Goal: Contribute content: Add original content to the website for others to see

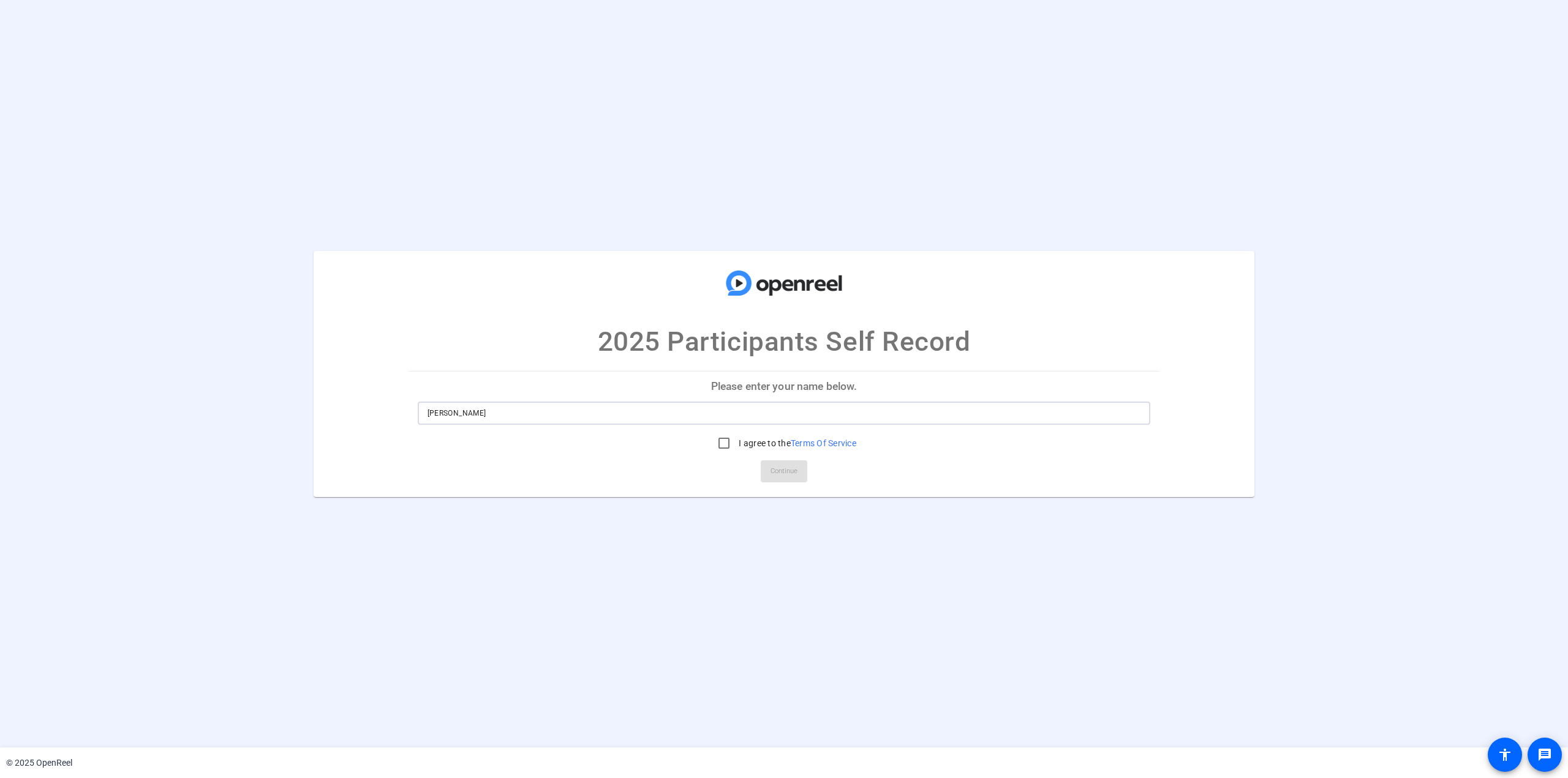
click at [441, 411] on input "[PERSON_NAME]" at bounding box center [784, 413] width 714 height 15
click at [443, 412] on input "[PERSON_NAME]" at bounding box center [784, 413] width 714 height 15
type input "[PERSON_NAME]"
click at [723, 442] on input "I agree to the Terms Of Service" at bounding box center [724, 443] width 25 height 25
checkbox input "true"
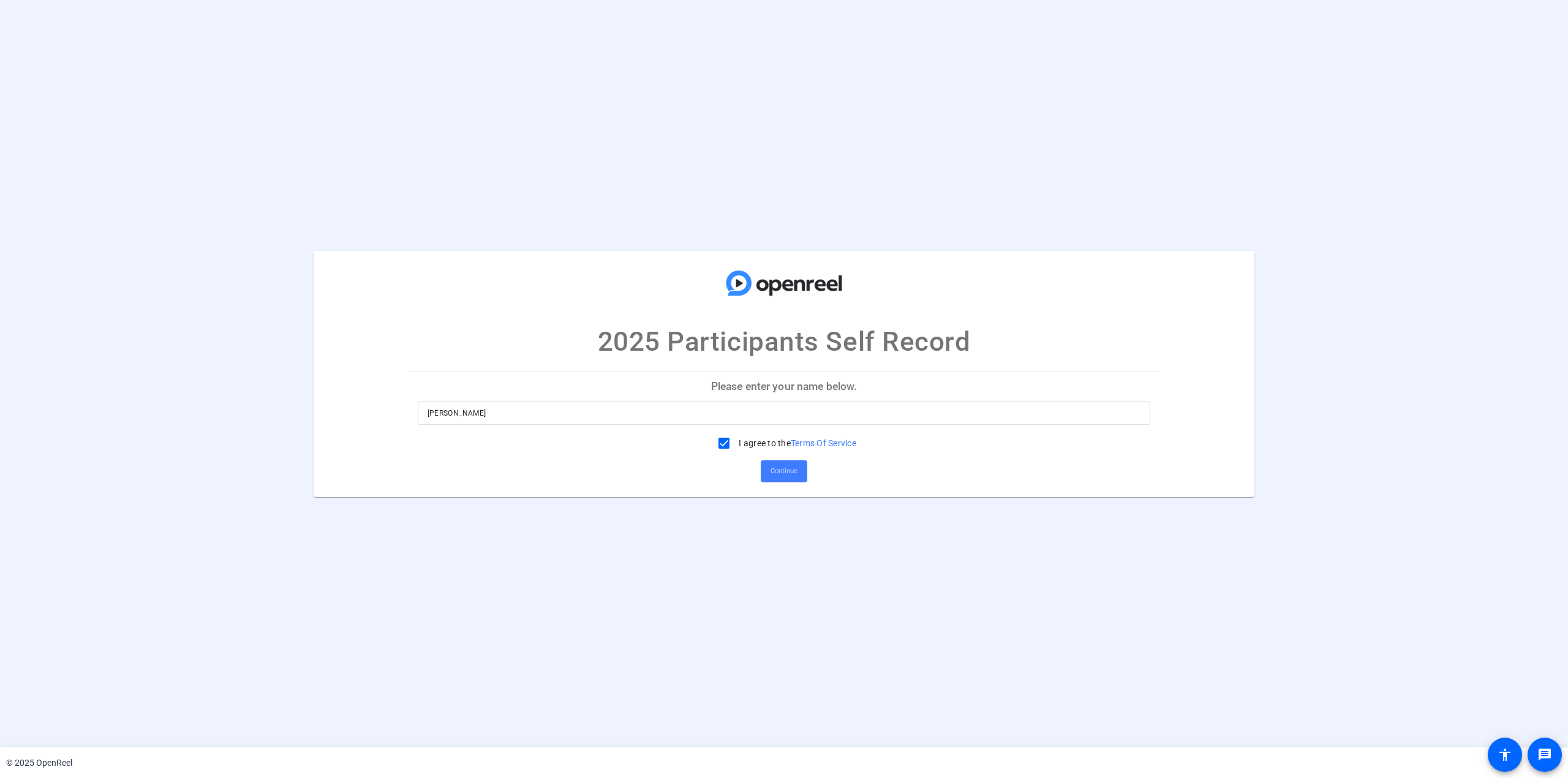
click at [783, 469] on span "Continue" at bounding box center [784, 472] width 27 height 19
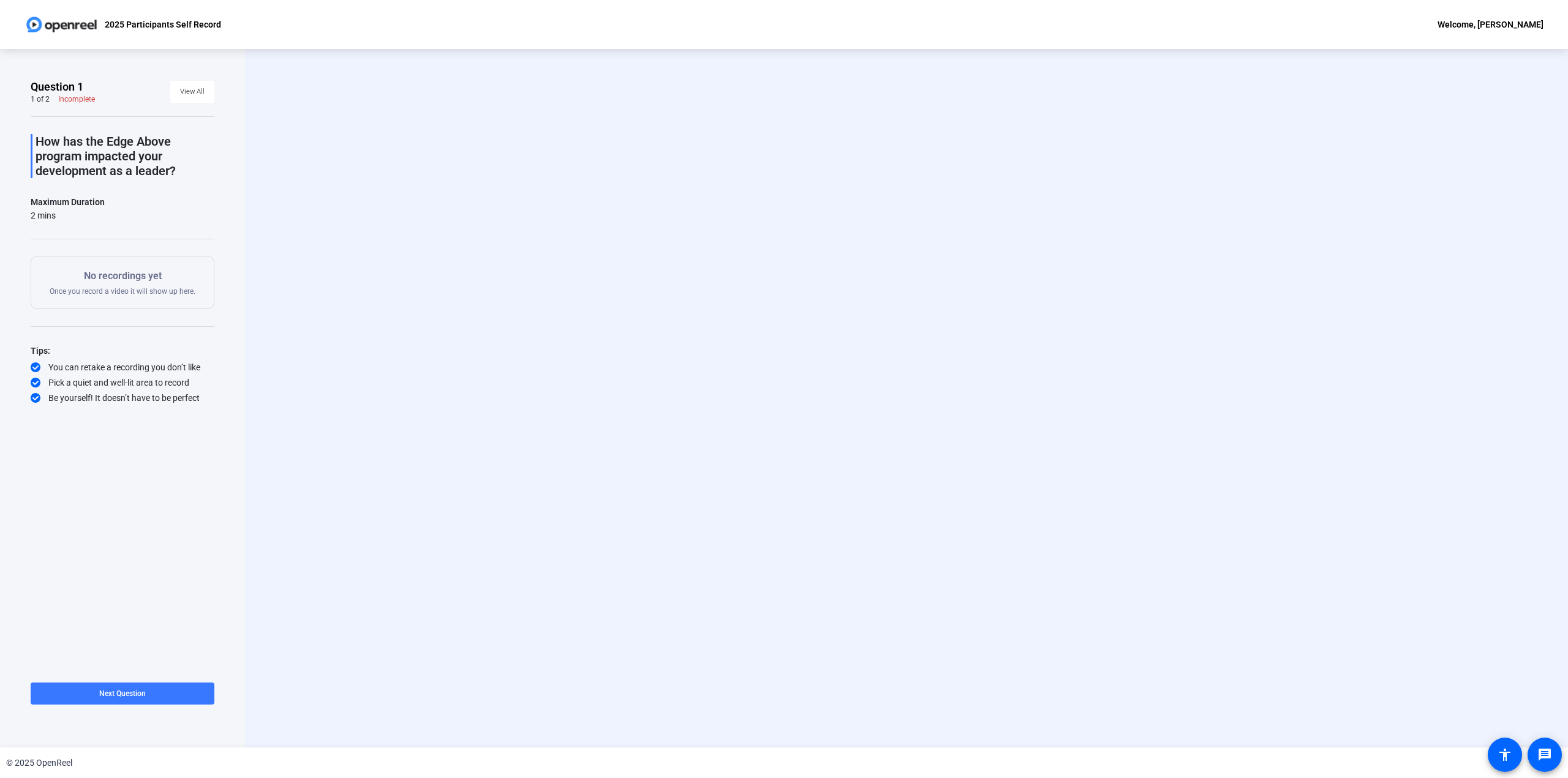
drag, startPoint x: 293, startPoint y: 164, endPoint x: 463, endPoint y: 193, distance: 172.5
click at [463, 193] on div "Start Recording person Hide Overlay flip Flip Camera question_mark Question Cam…" at bounding box center [906, 397] width 1323 height 699
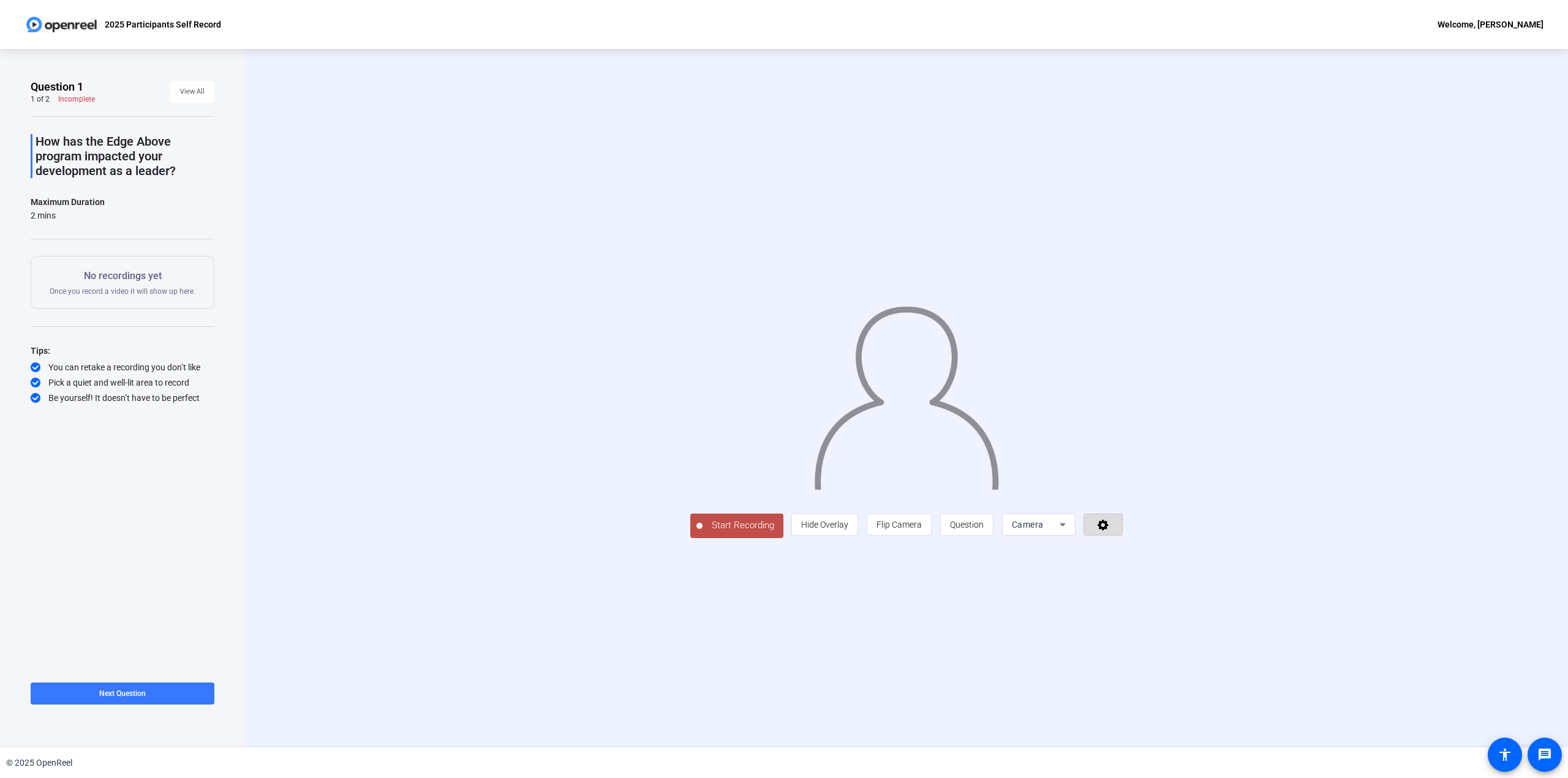
click at [1107, 524] on icon at bounding box center [1103, 525] width 11 height 11
click at [1107, 524] on div at bounding box center [784, 389] width 1568 height 778
click at [827, 529] on span "Hide Overlay" at bounding box center [824, 525] width 47 height 10
click at [829, 525] on span "Show Overlay" at bounding box center [825, 525] width 51 height 10
click at [973, 523] on span "Question" at bounding box center [967, 525] width 34 height 10
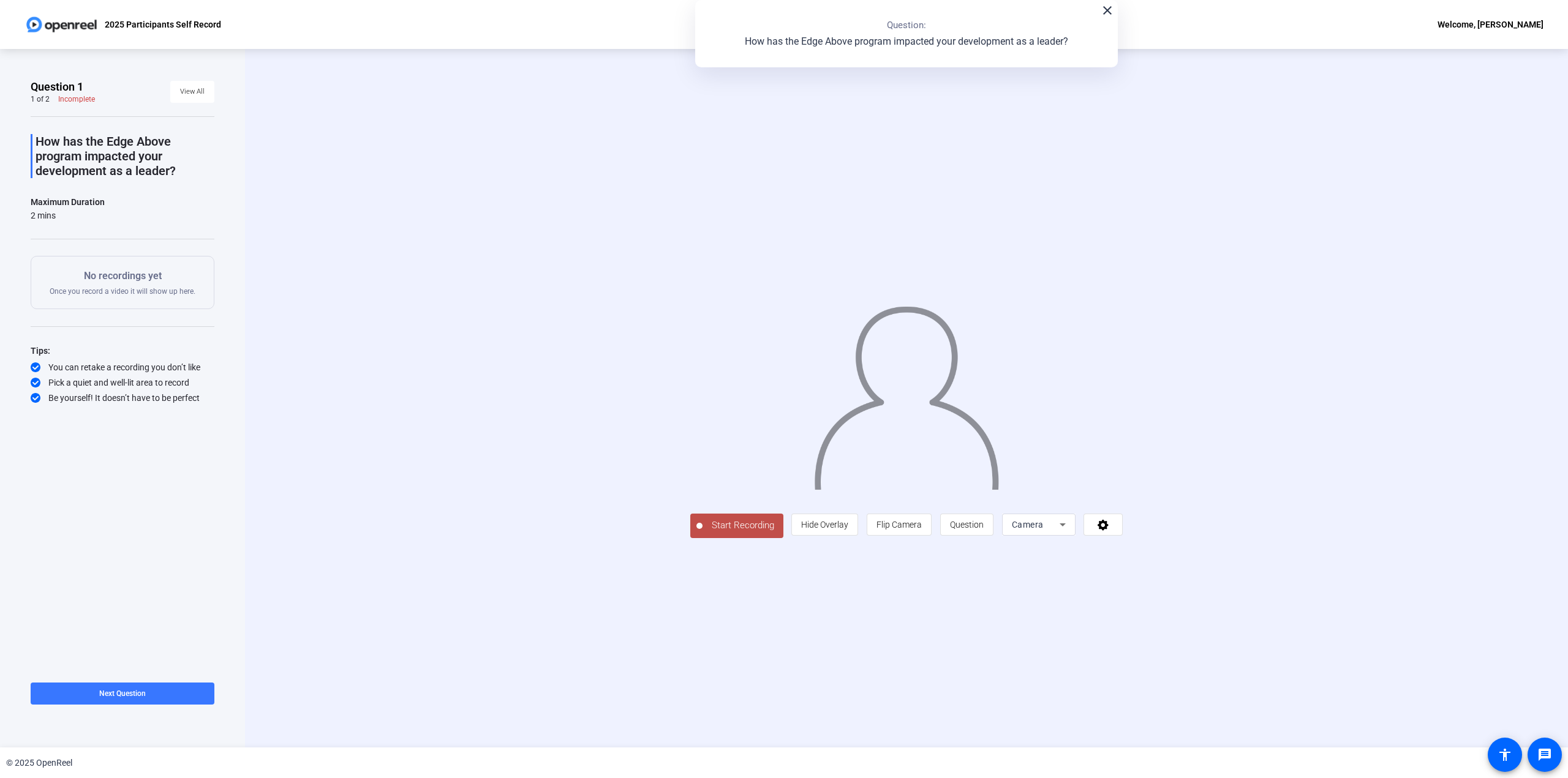
click at [1109, 18] on div "close Question: How has the Edge Above program impacted your development as a l…" at bounding box center [906, 34] width 423 height 67
click at [1108, 19] on div "close Question: How has the Edge Above program impacted your development as a l…" at bounding box center [906, 34] width 423 height 67
click at [1060, 526] on icon at bounding box center [1063, 525] width 15 height 15
click at [1022, 572] on span "Screen" at bounding box center [1018, 572] width 23 height 15
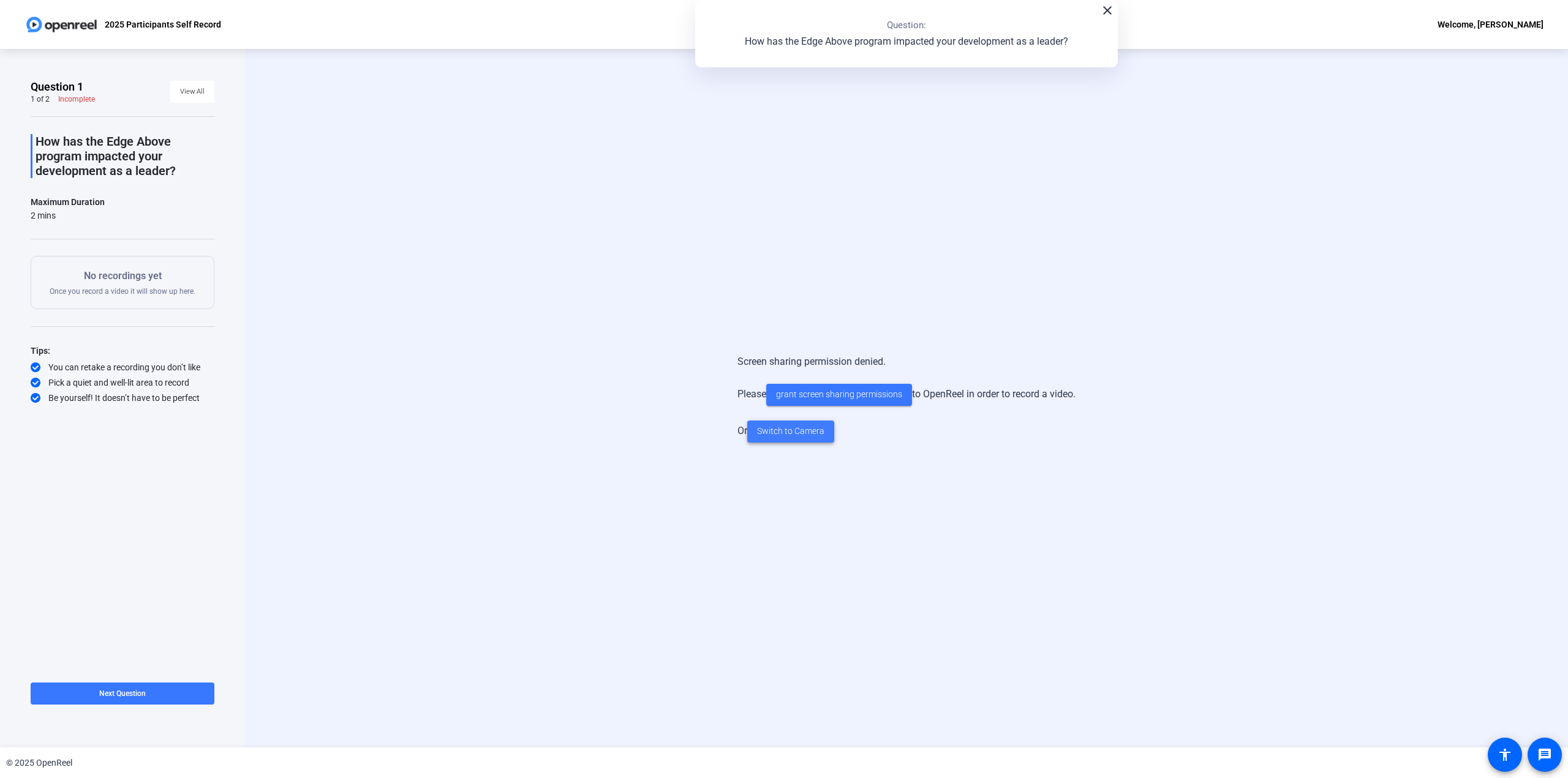
click at [797, 436] on span "Switch to Camera" at bounding box center [791, 431] width 67 height 13
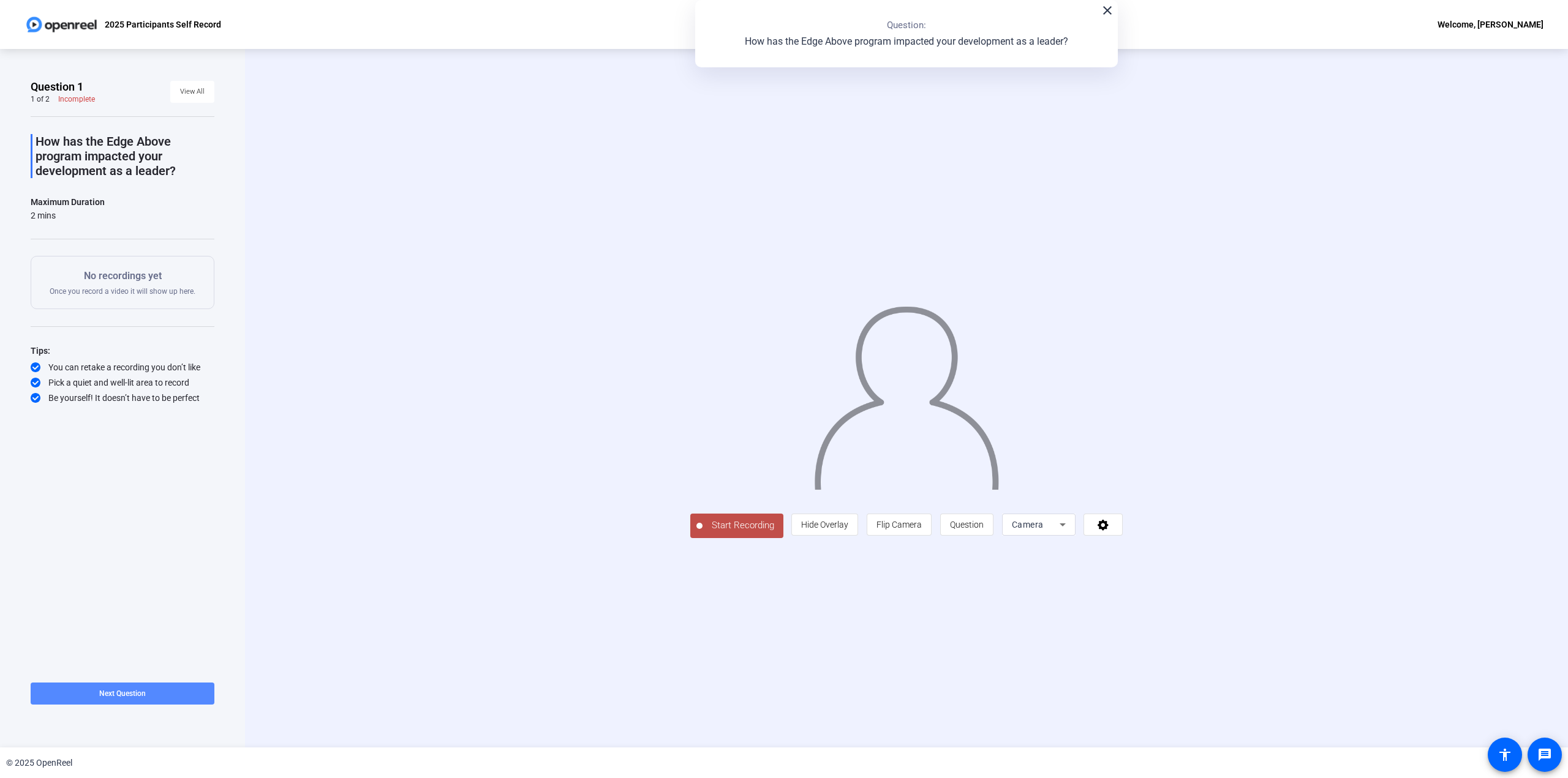
click at [138, 694] on span "Next Question" at bounding box center [122, 694] width 47 height 9
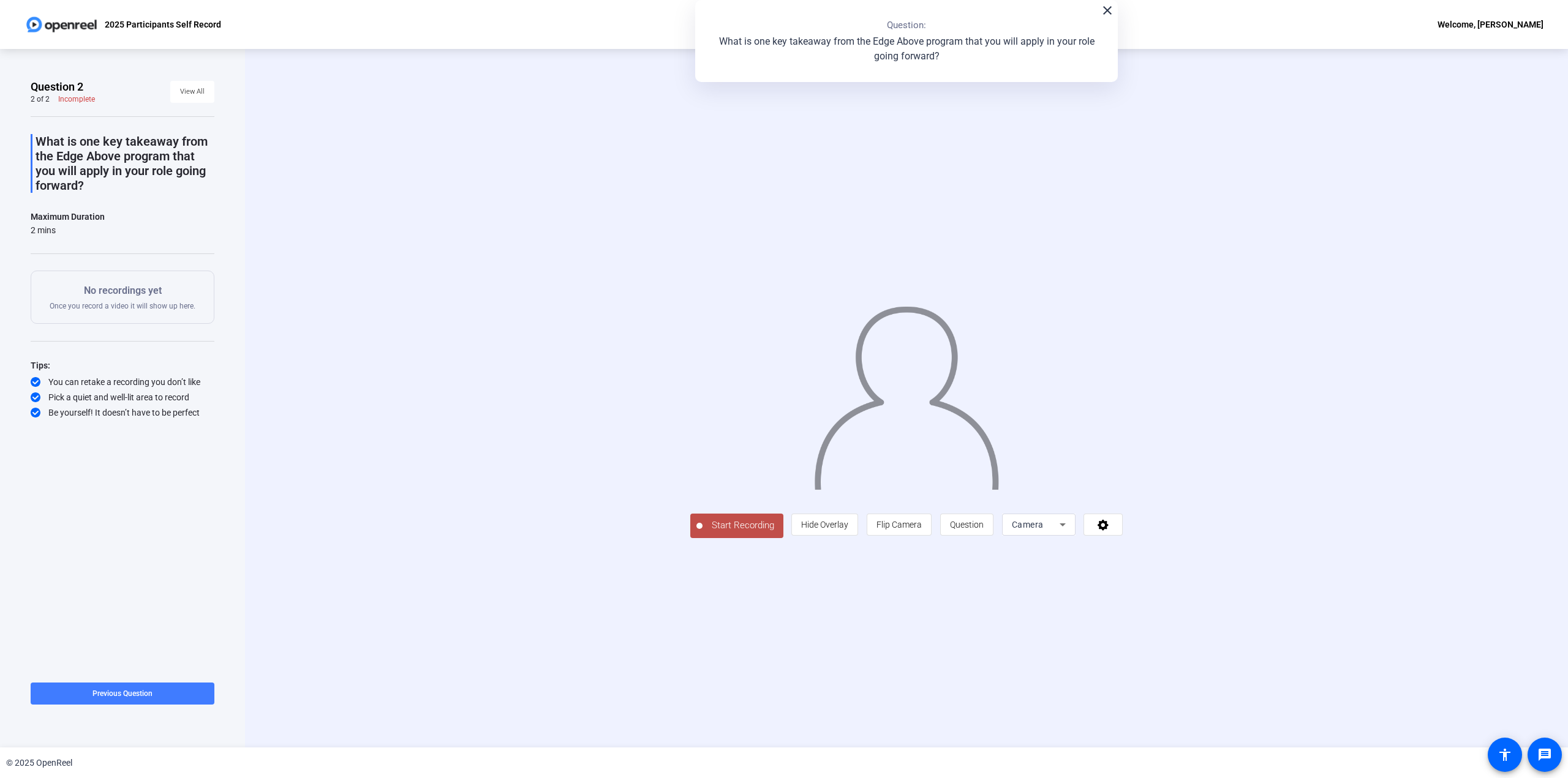
click at [101, 690] on span "Previous Question" at bounding box center [123, 694] width 60 height 9
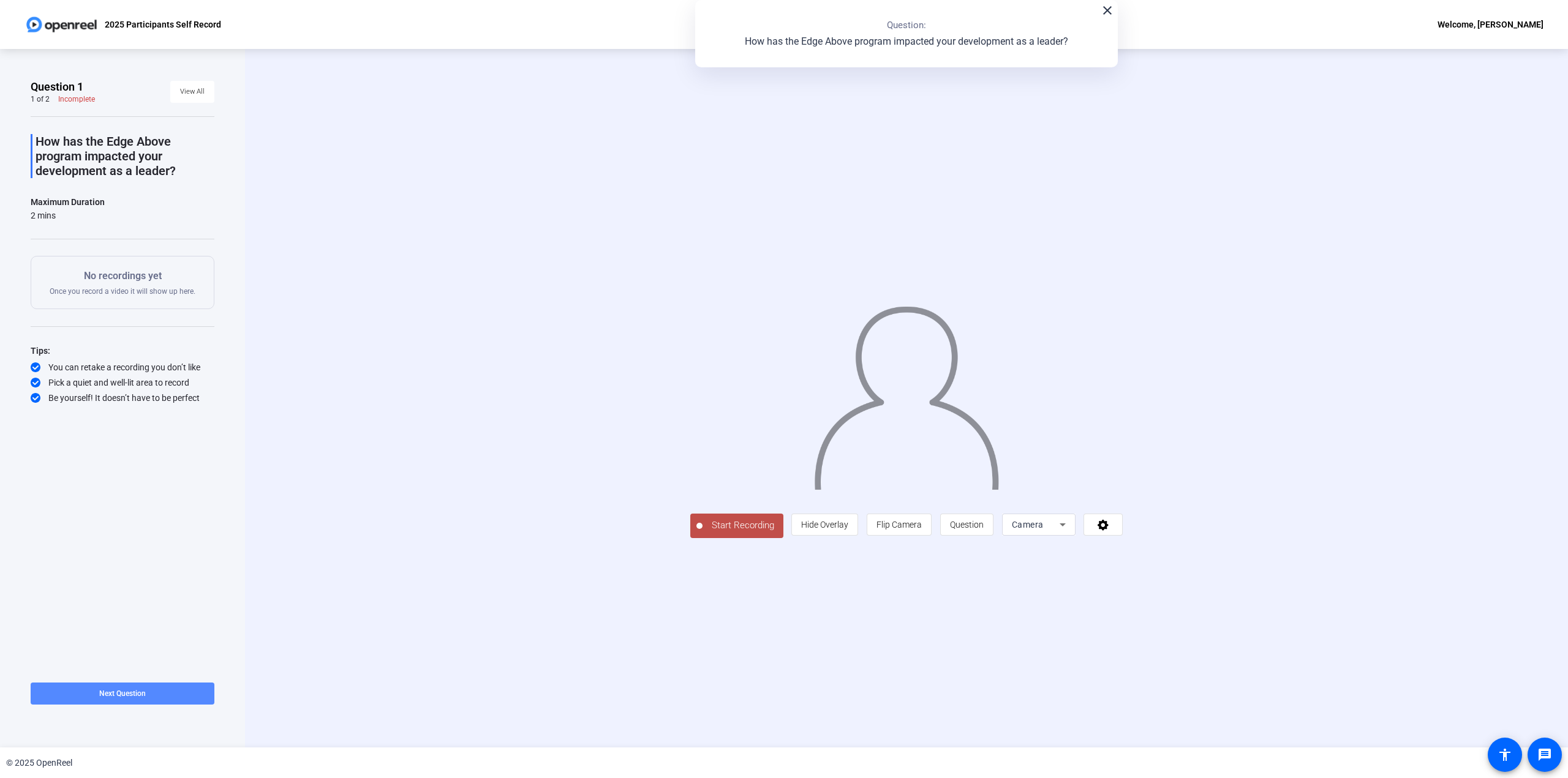
click at [135, 695] on span "Next Question" at bounding box center [122, 694] width 47 height 9
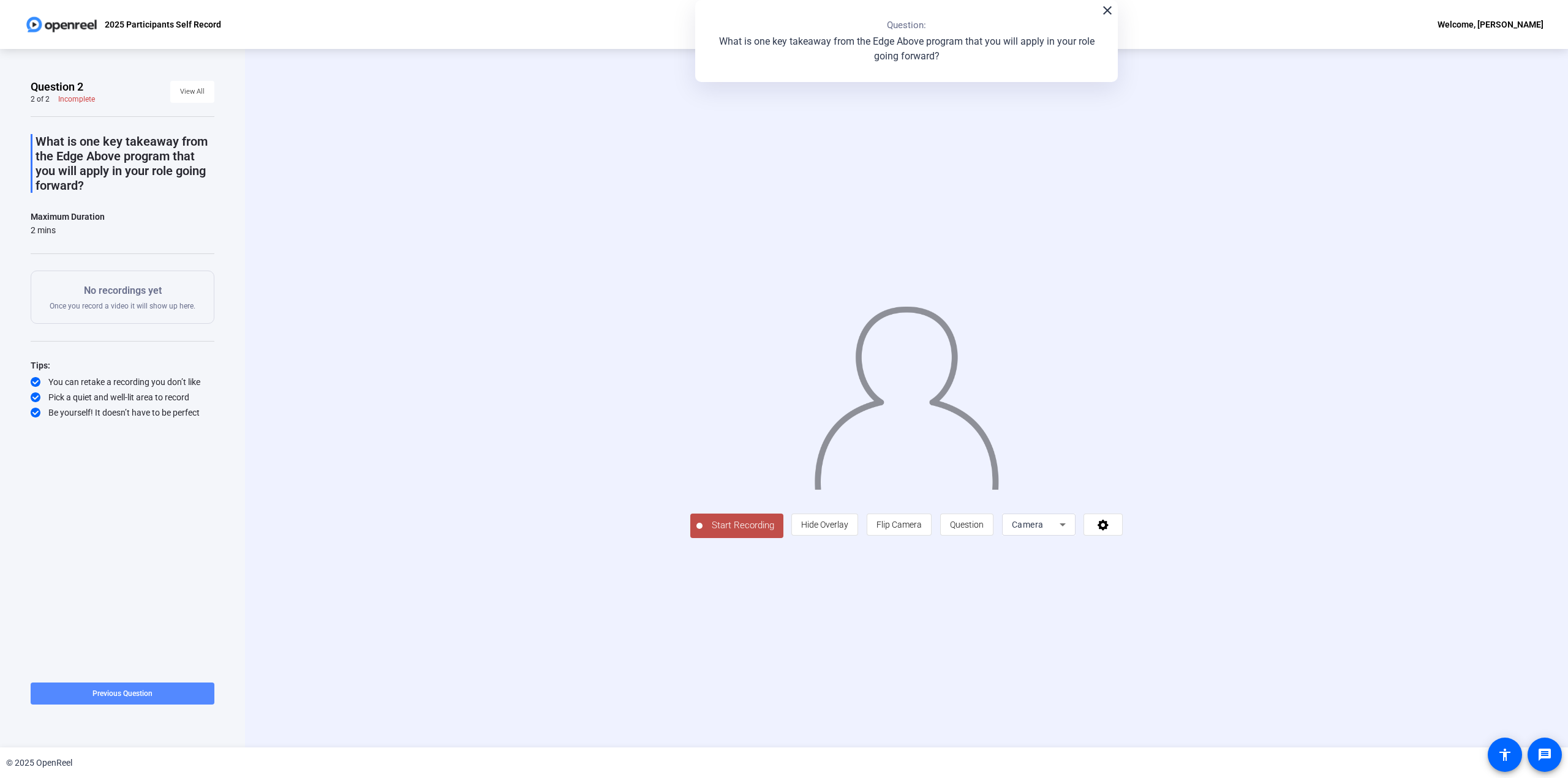
click at [125, 697] on span "Previous Question" at bounding box center [123, 694] width 60 height 9
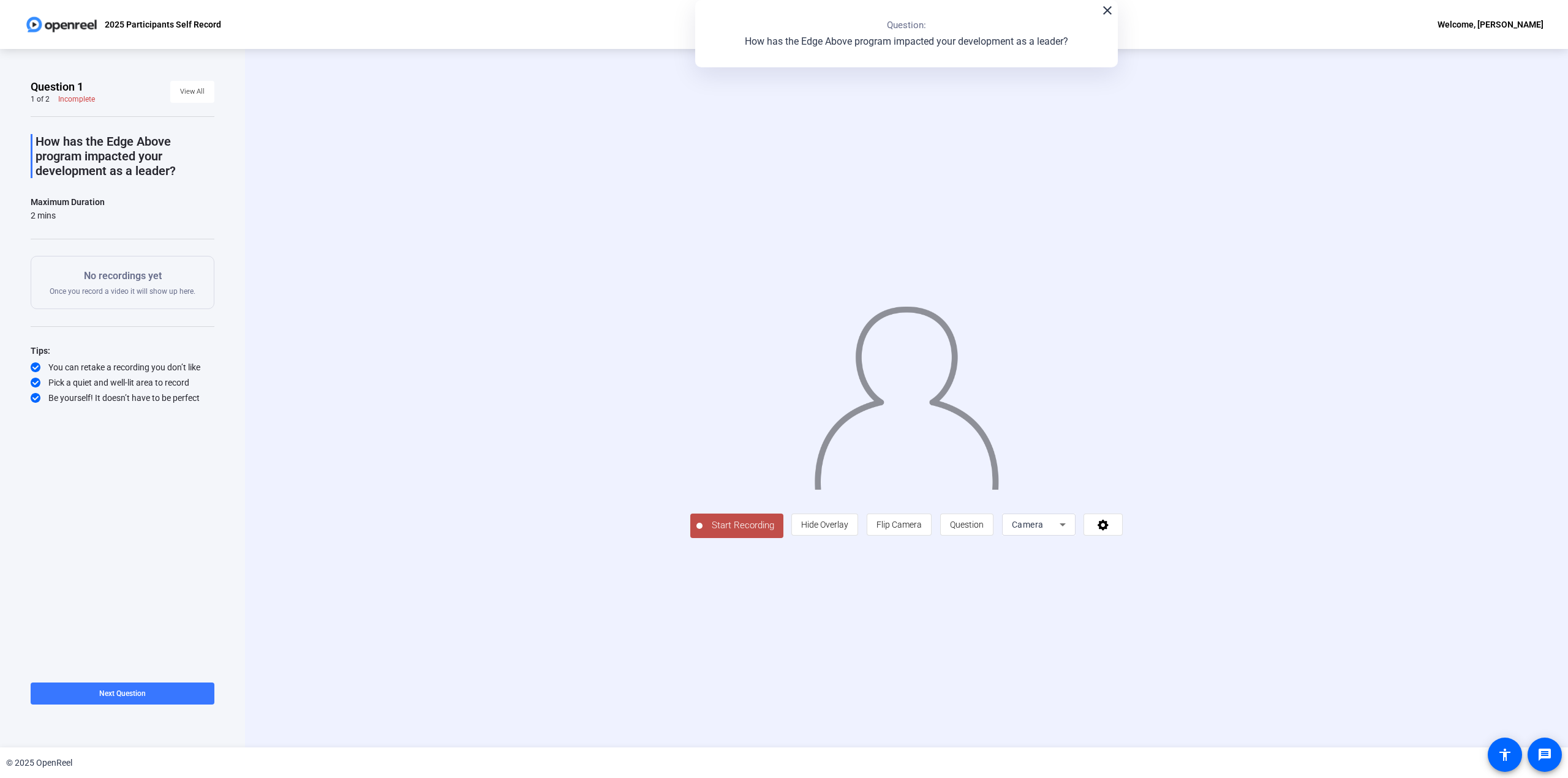
click at [702, 533] on span "Start Recording" at bounding box center [743, 525] width 81 height 14
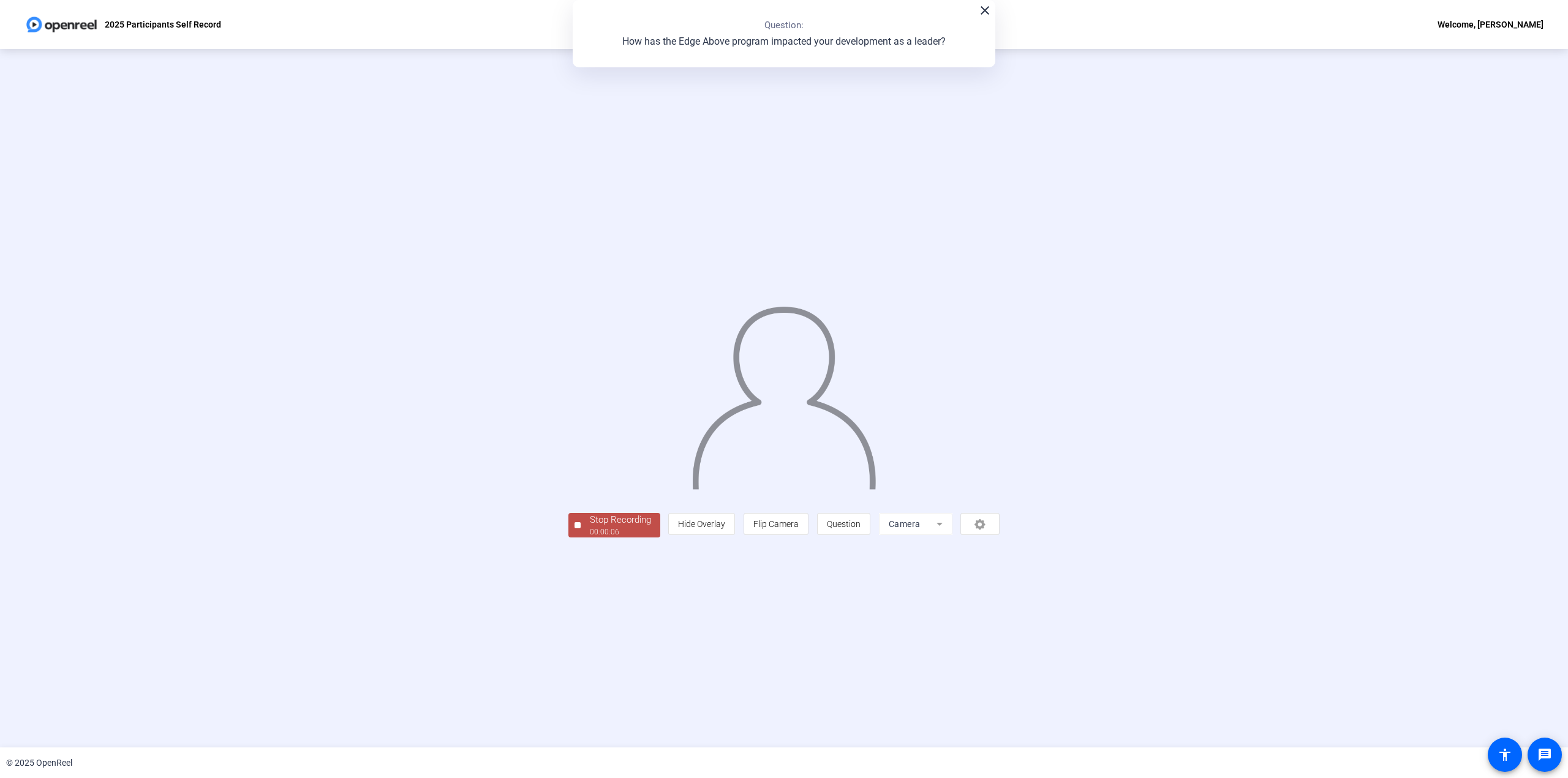
click at [575, 529] on div at bounding box center [578, 525] width 6 height 6
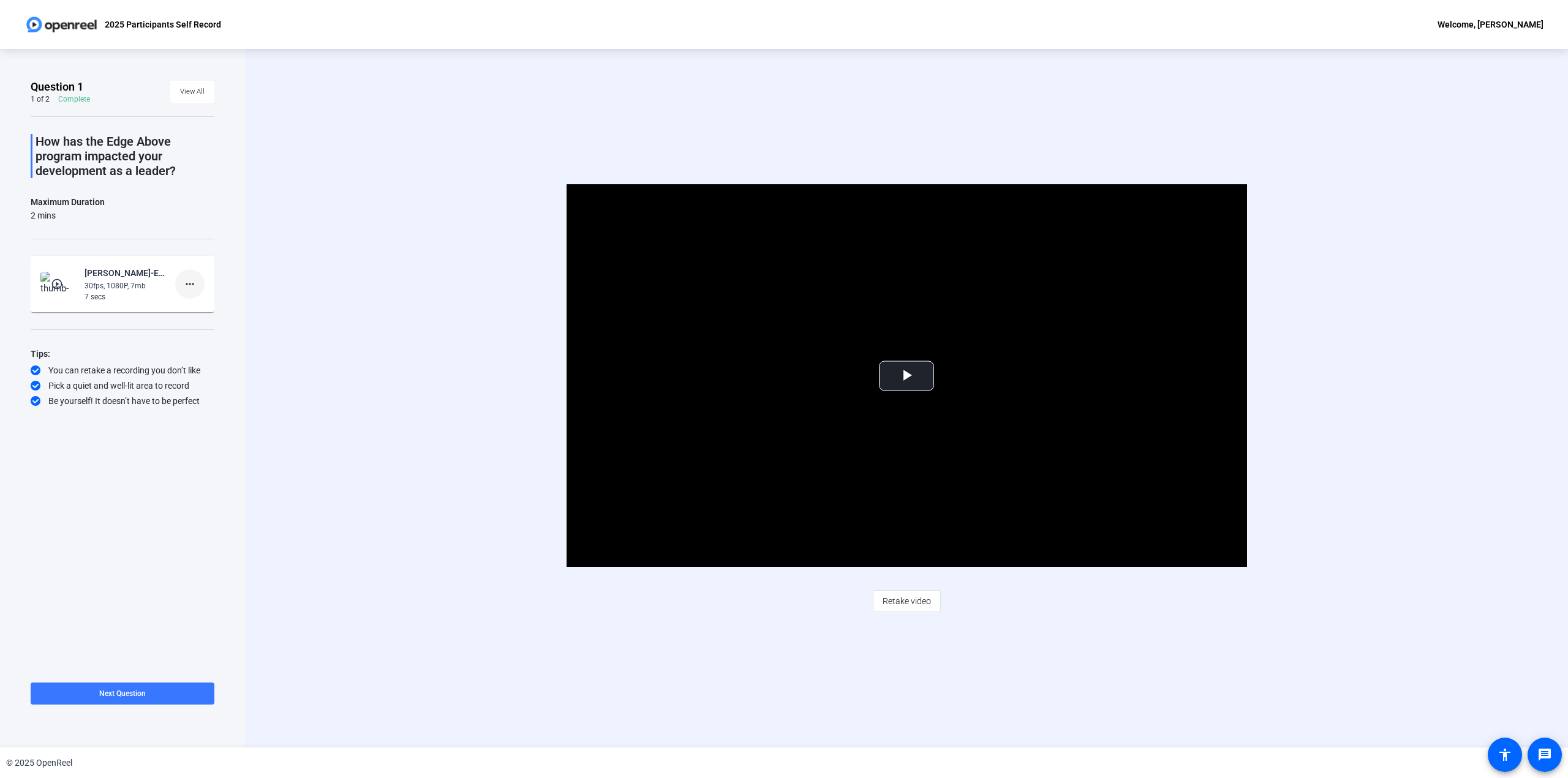
click at [188, 284] on mat-icon "more_horiz" at bounding box center [190, 283] width 15 height 15
click at [196, 313] on span "Delete clip" at bounding box center [208, 310] width 49 height 15
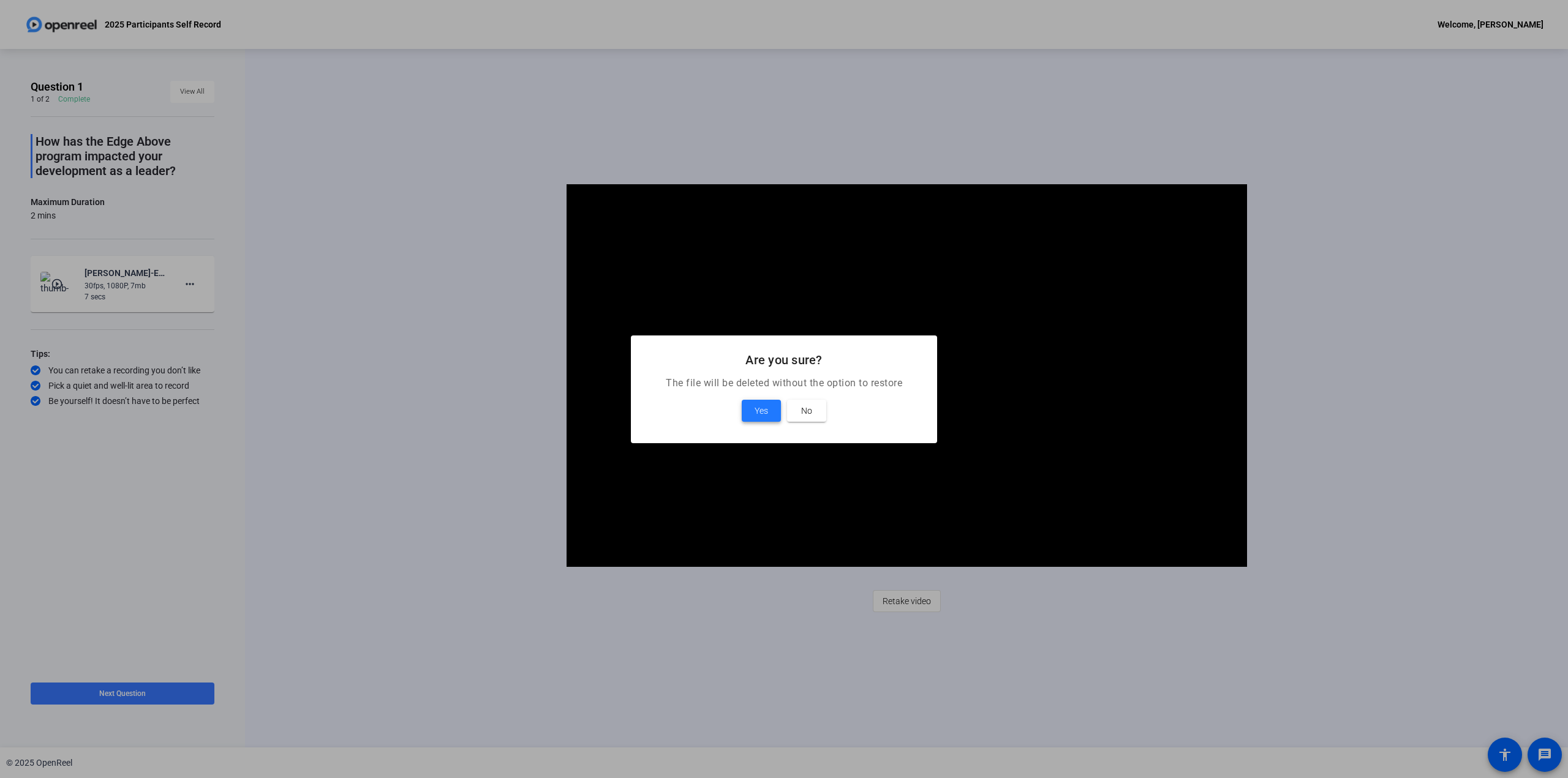
click at [756, 411] on span "Yes" at bounding box center [761, 411] width 13 height 15
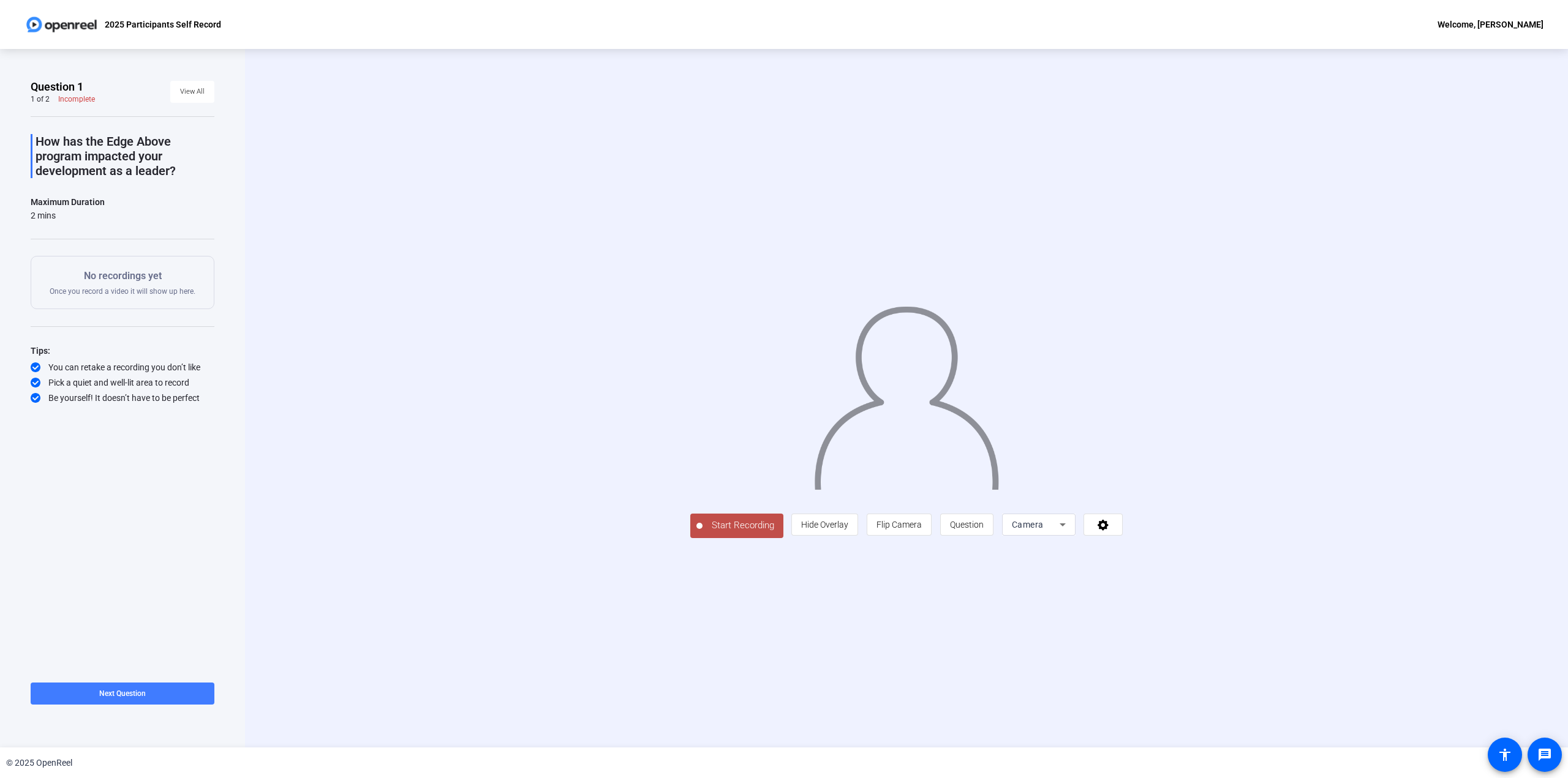
click at [112, 694] on span "Next Question" at bounding box center [122, 694] width 47 height 9
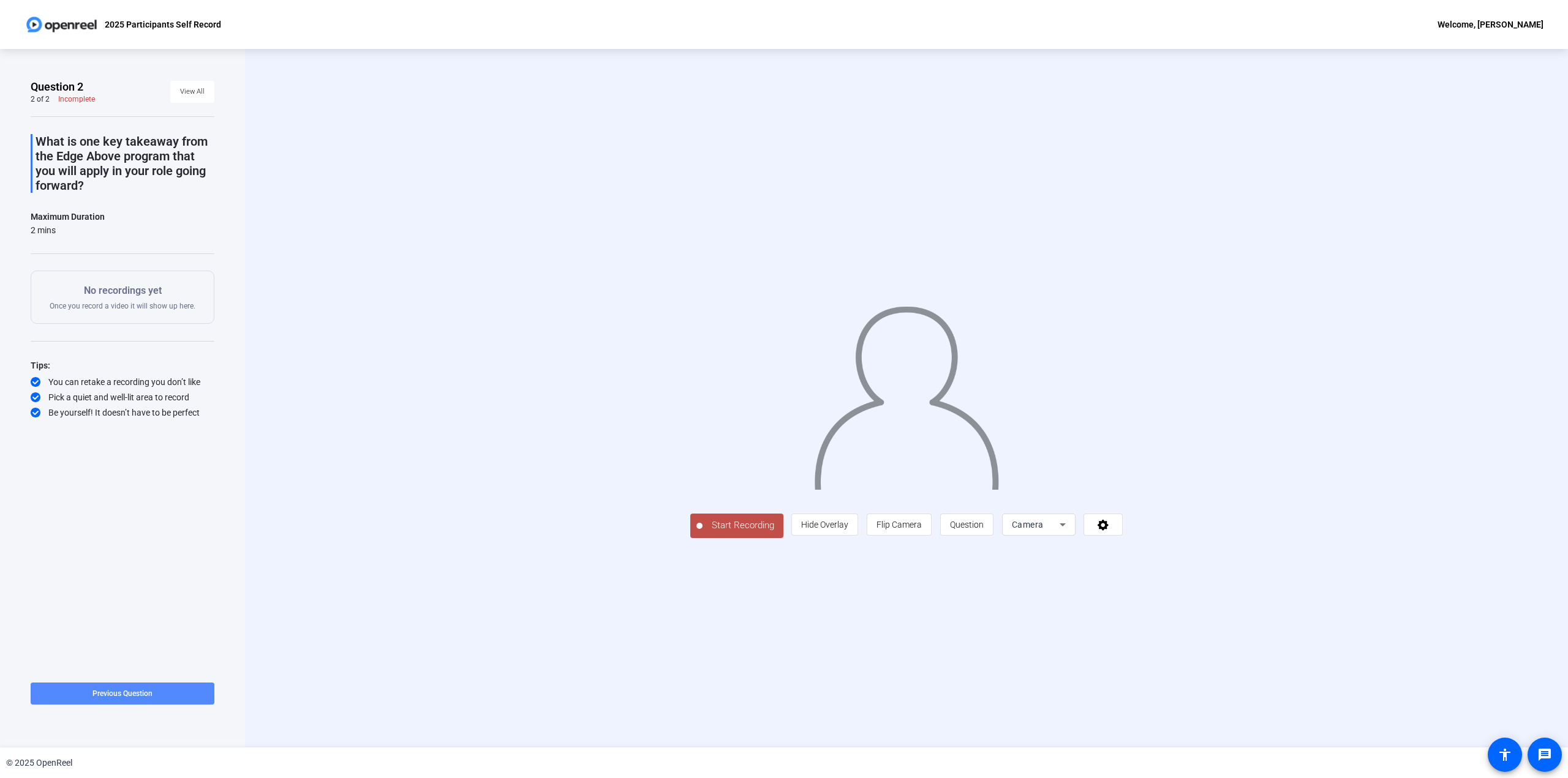
click at [133, 699] on span at bounding box center [123, 693] width 184 height 29
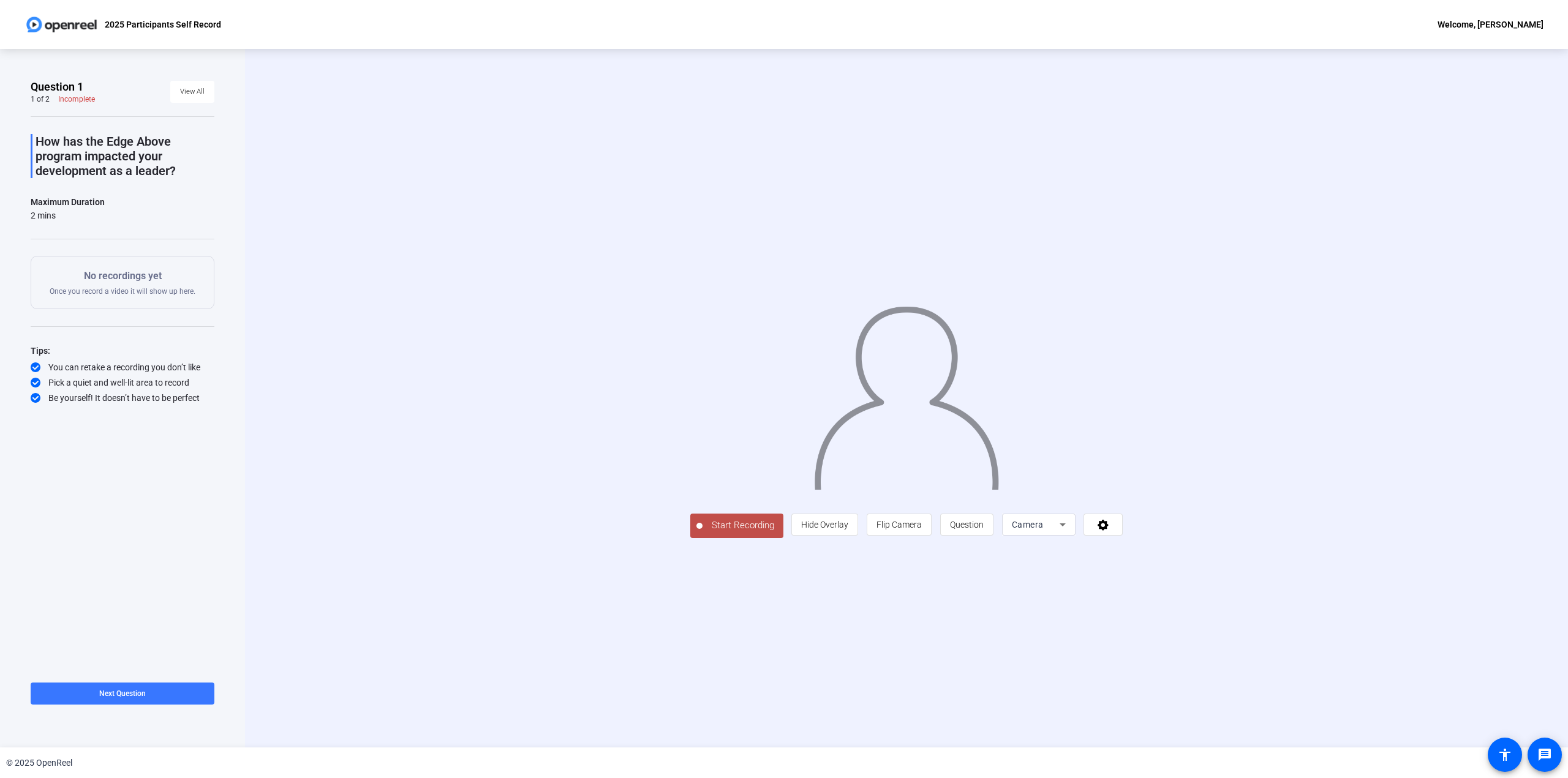
click at [691, 539] on button "Start Recording" at bounding box center [737, 526] width 93 height 25
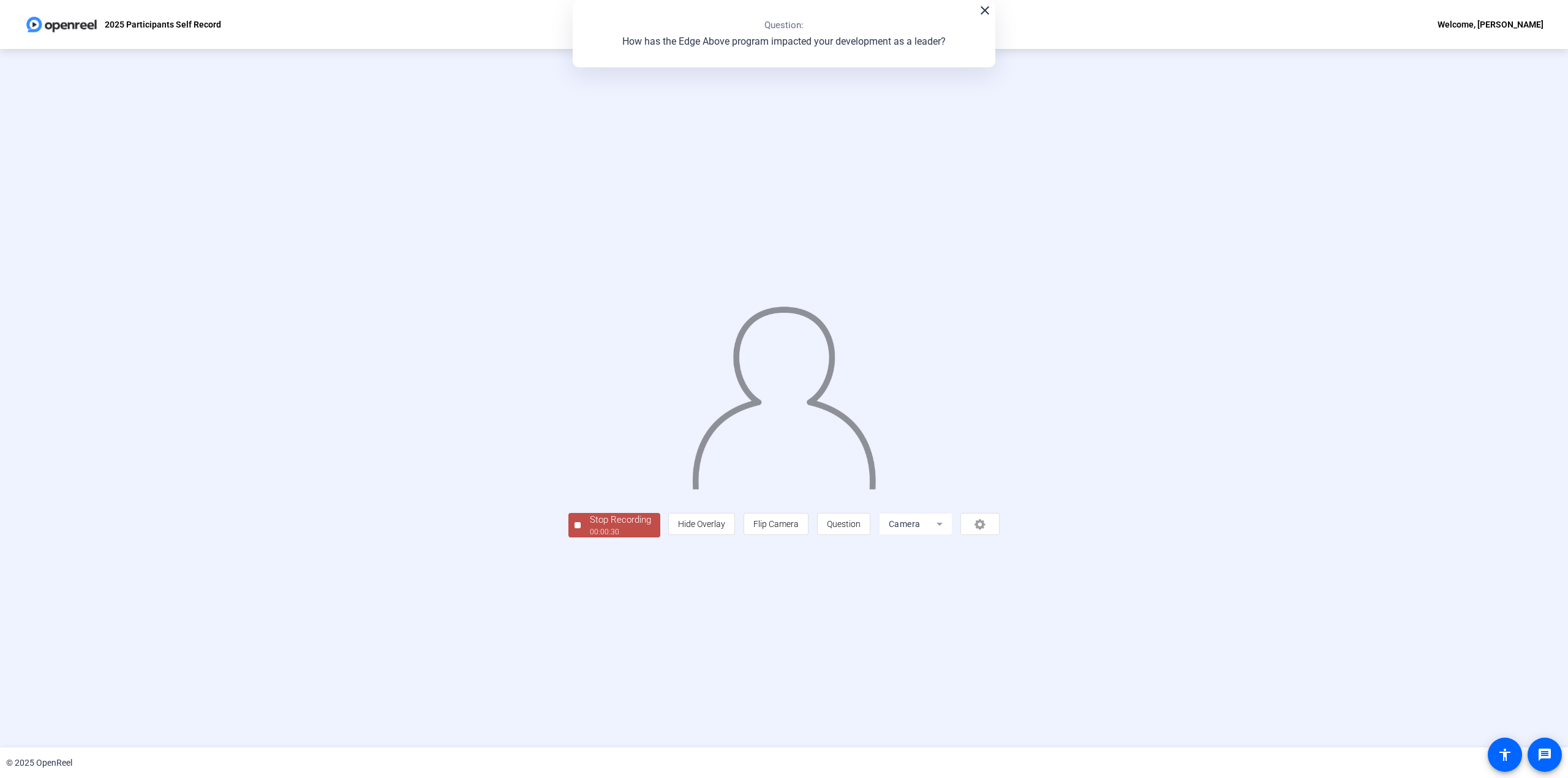
click at [590, 527] on div "Stop Recording" at bounding box center [620, 520] width 61 height 14
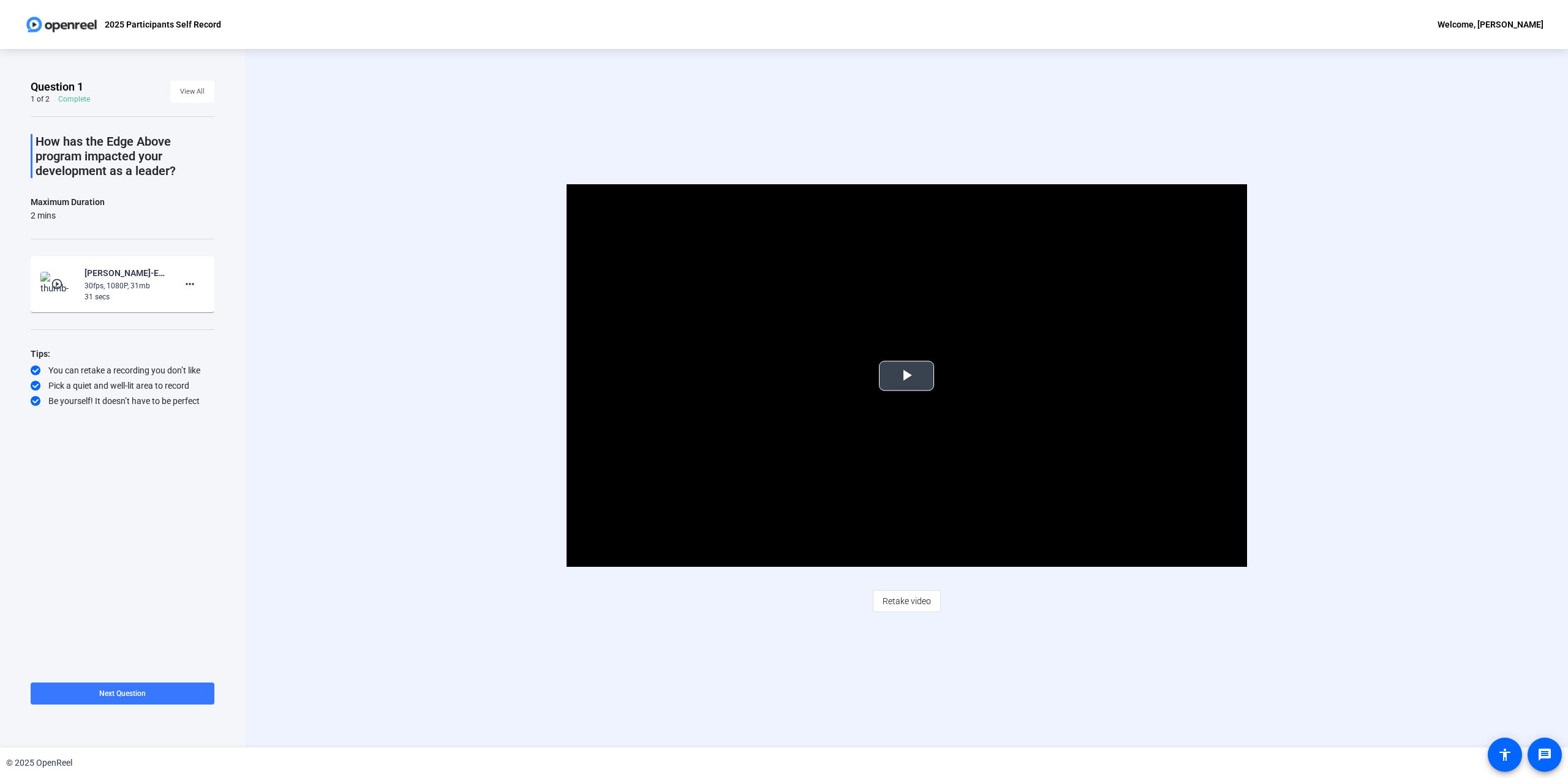
click at [906, 376] on span "Video Player" at bounding box center [906, 376] width 0 height 0
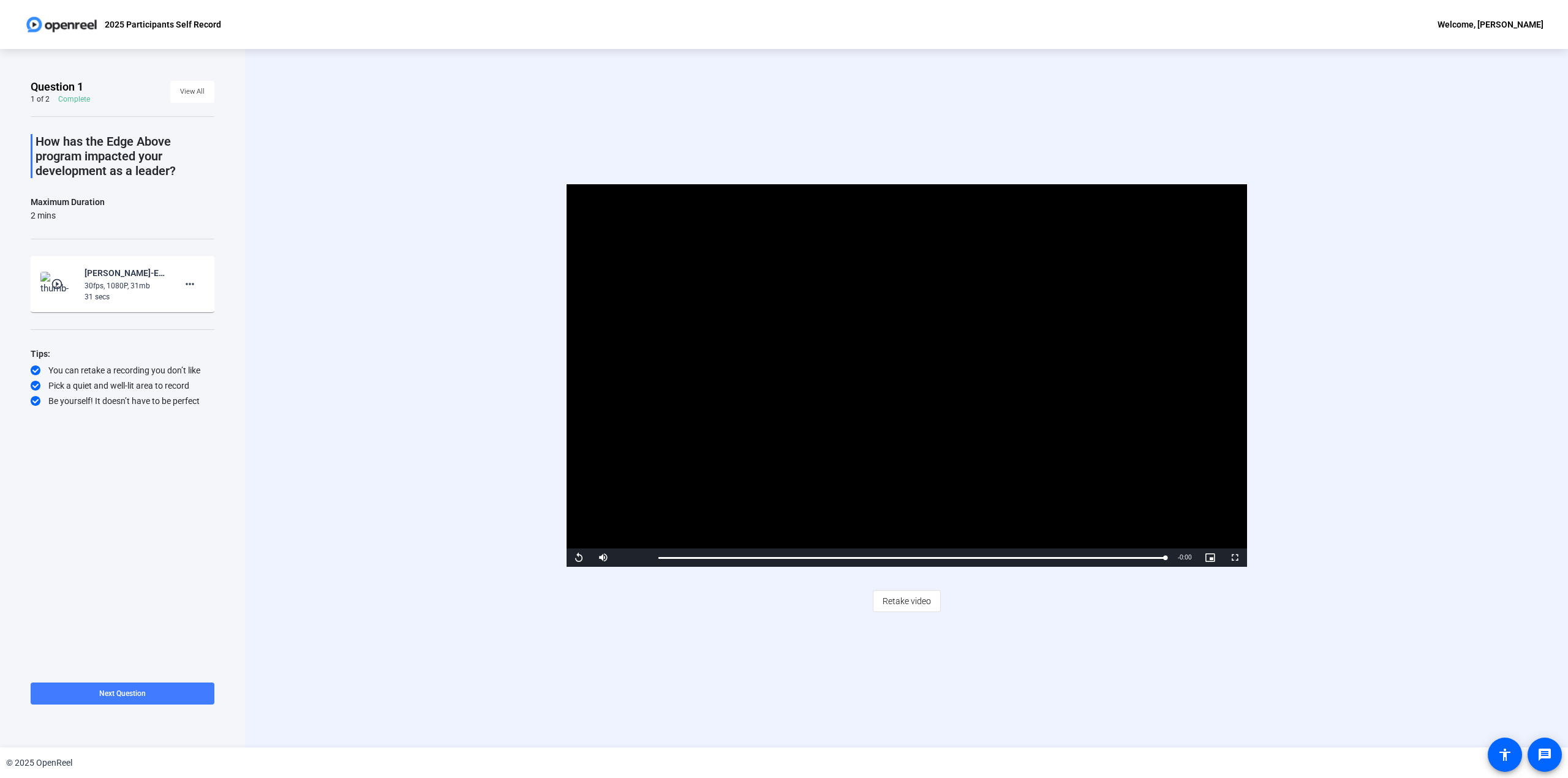
click at [131, 690] on span "Next Question" at bounding box center [122, 694] width 47 height 9
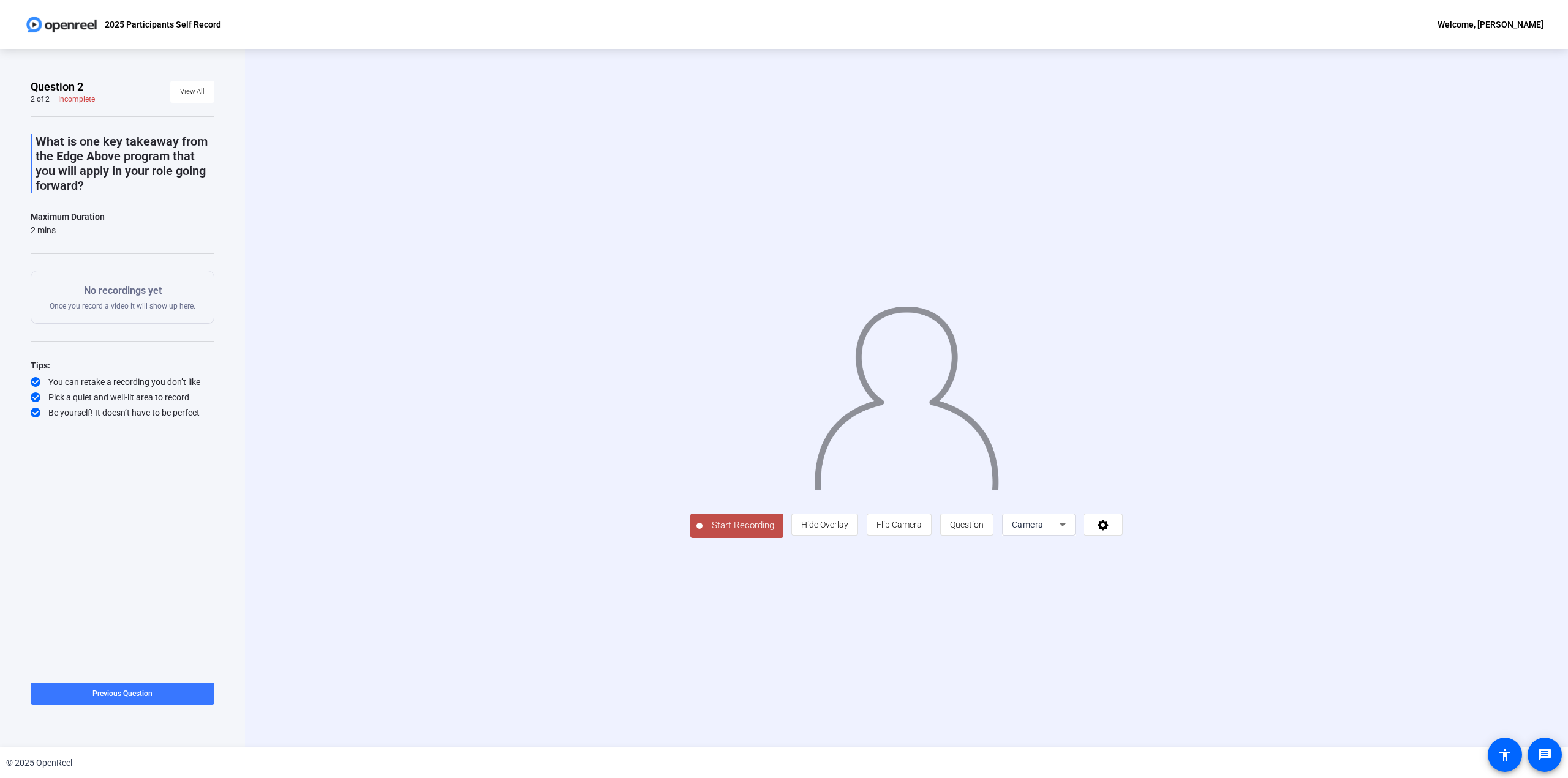
click at [702, 533] on span "Start Recording" at bounding box center [743, 525] width 81 height 14
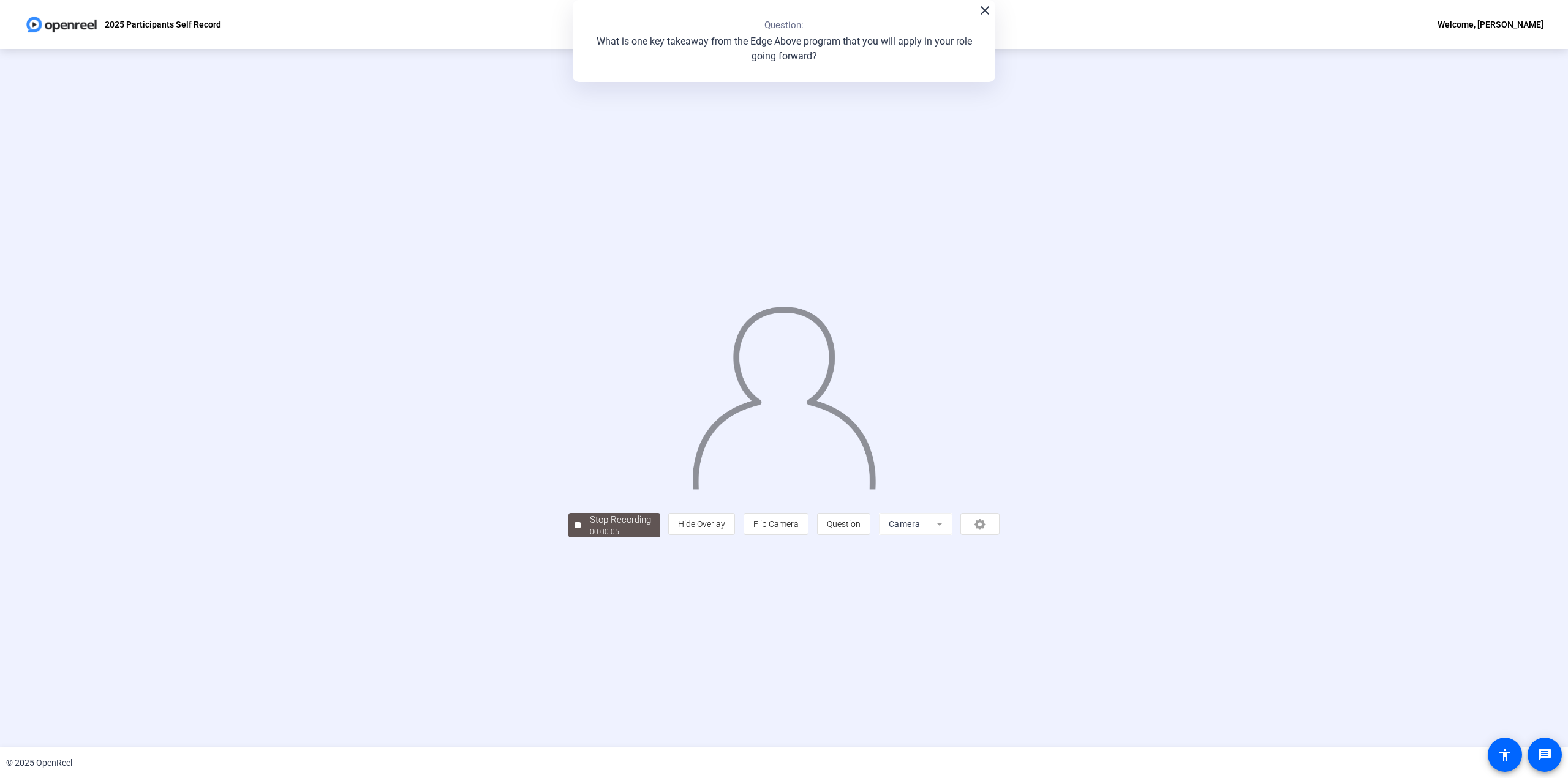
click at [575, 529] on div at bounding box center [578, 525] width 6 height 6
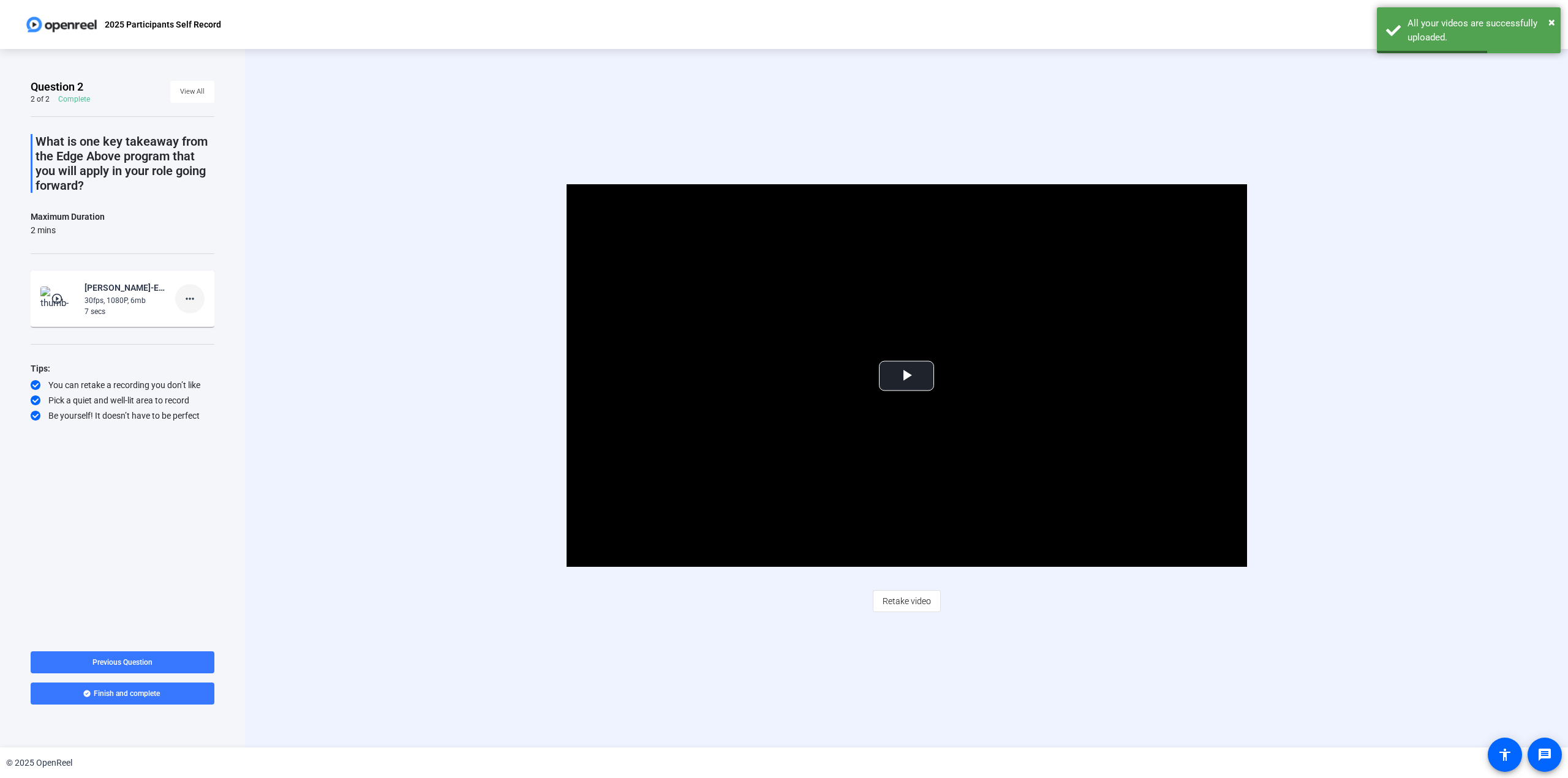
click at [189, 298] on mat-icon "more_horiz" at bounding box center [190, 298] width 15 height 15
click at [201, 327] on span "Delete clip" at bounding box center [208, 324] width 49 height 15
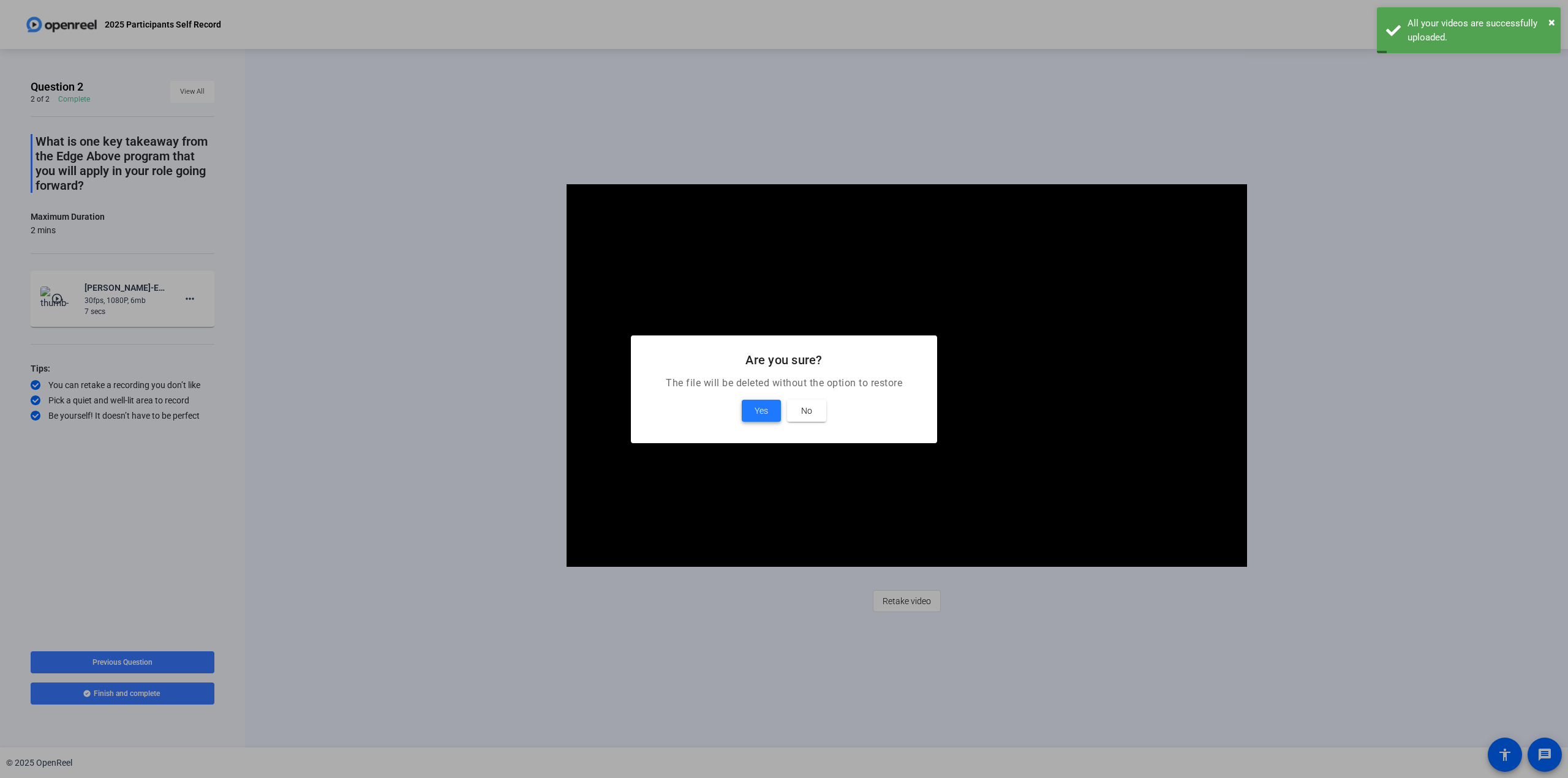
click at [753, 411] on span at bounding box center [761, 411] width 39 height 29
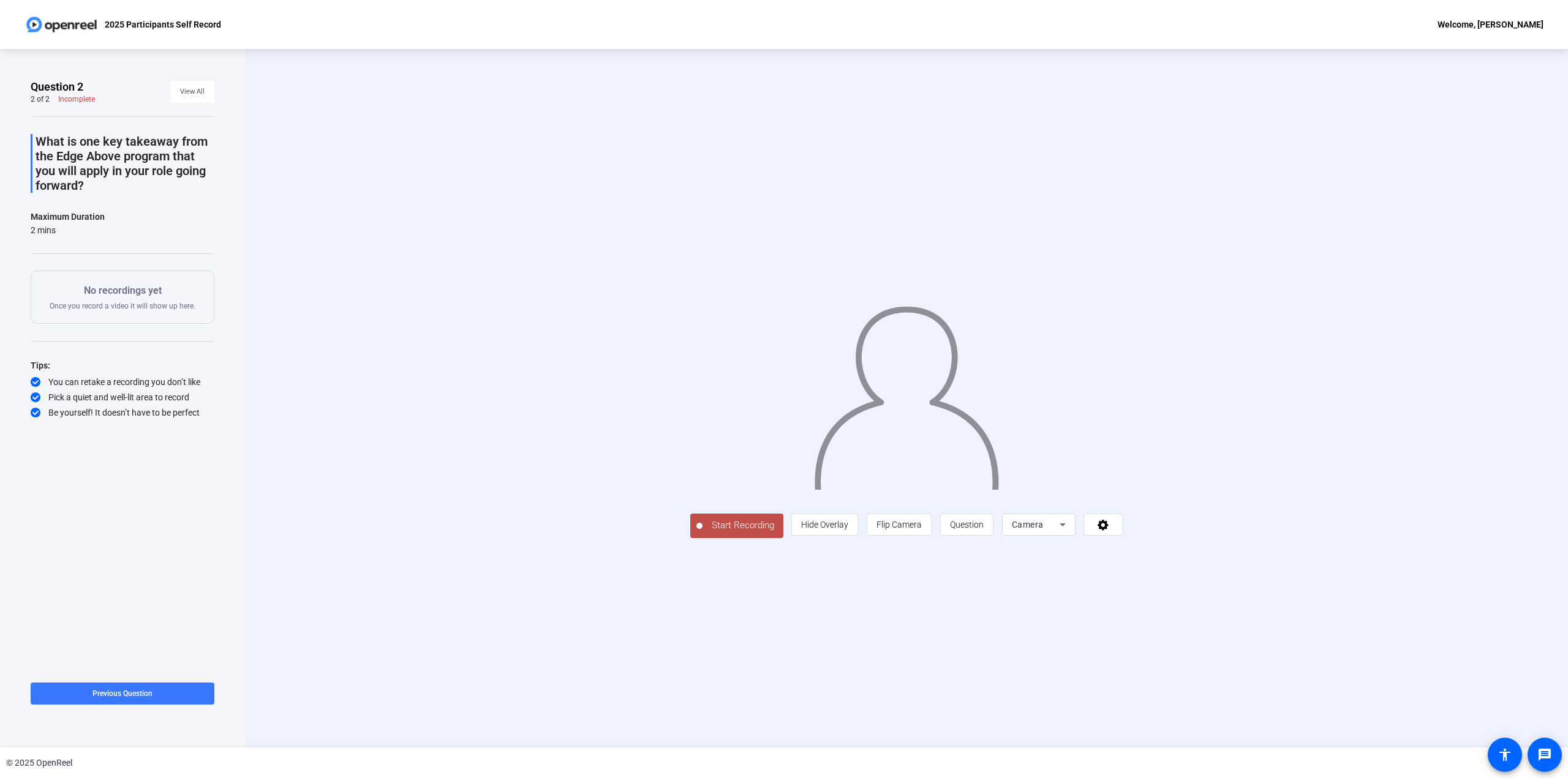
click at [702, 533] on span "Start Recording" at bounding box center [743, 525] width 81 height 14
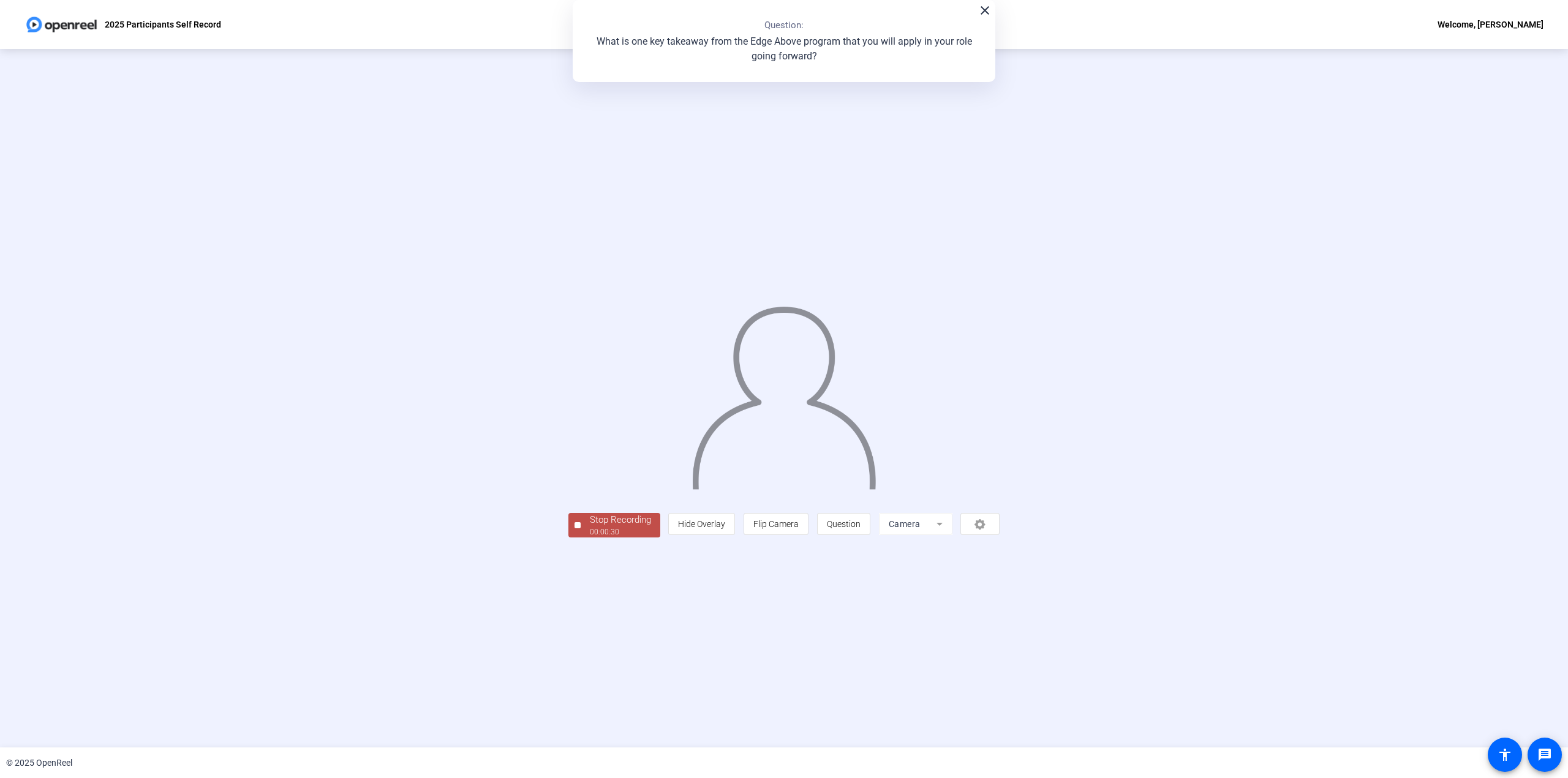
click at [590, 538] on div "00:00:30" at bounding box center [620, 532] width 61 height 11
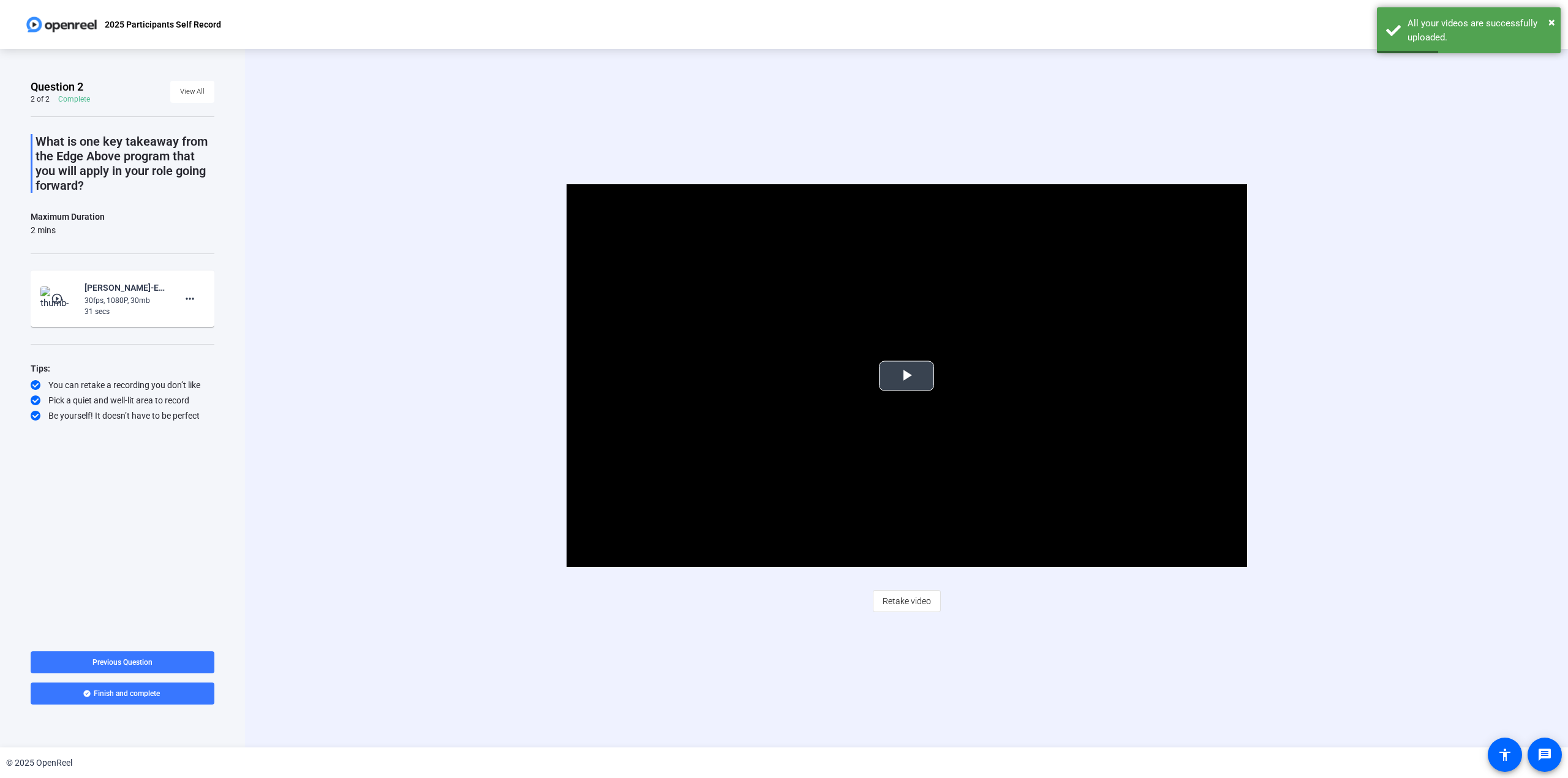
click at [906, 376] on span "Video Player" at bounding box center [906, 376] width 0 height 0
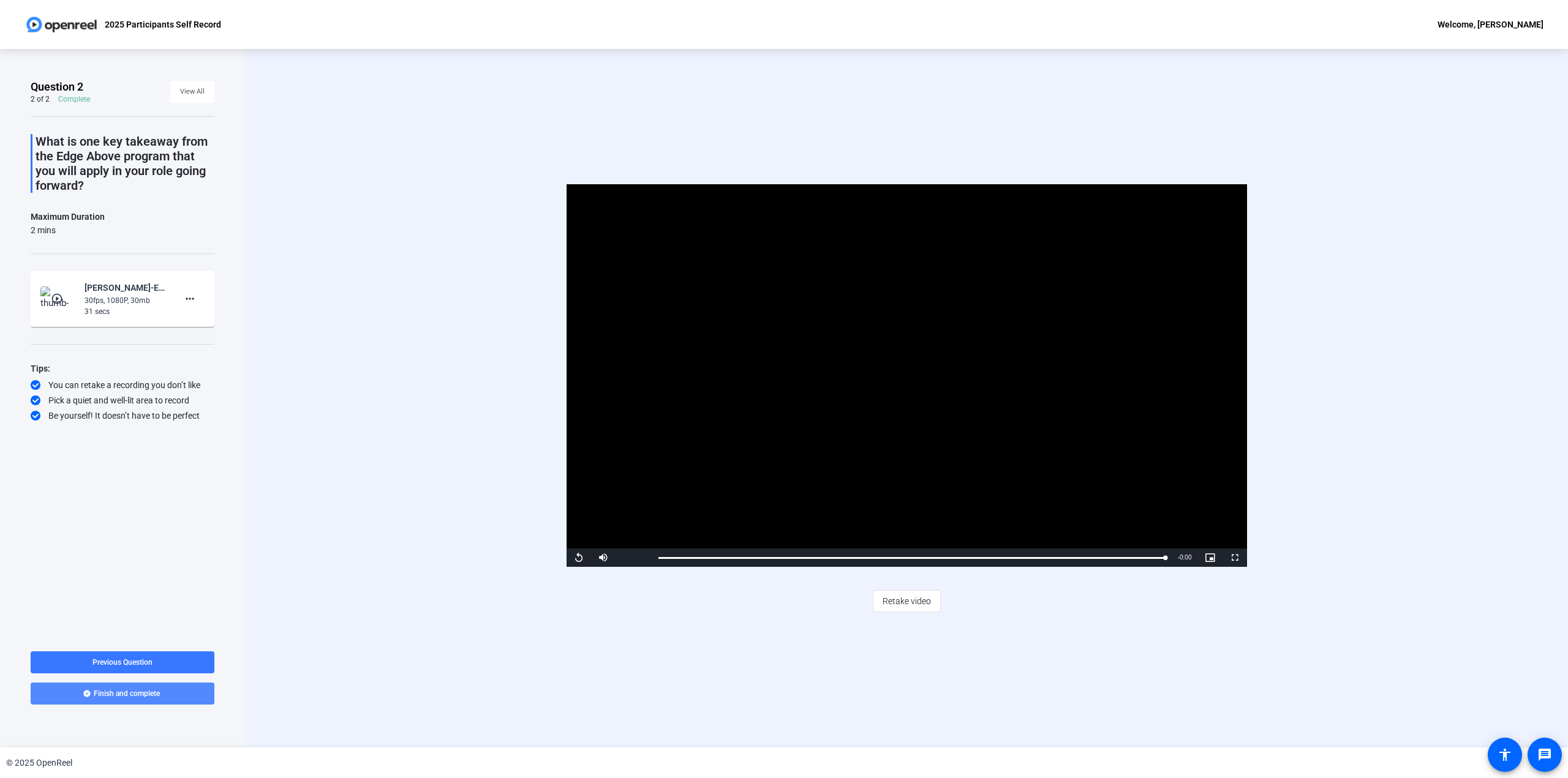
click at [133, 692] on span "Finish and complete" at bounding box center [126, 693] width 66 height 10
